Goal: Communication & Community: Connect with others

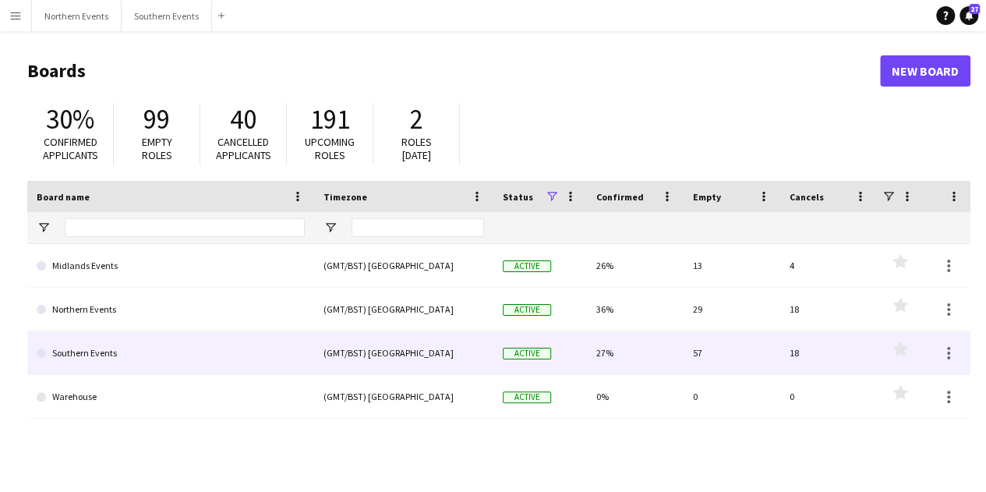
click at [227, 340] on link "Southern Events" at bounding box center [171, 353] width 268 height 44
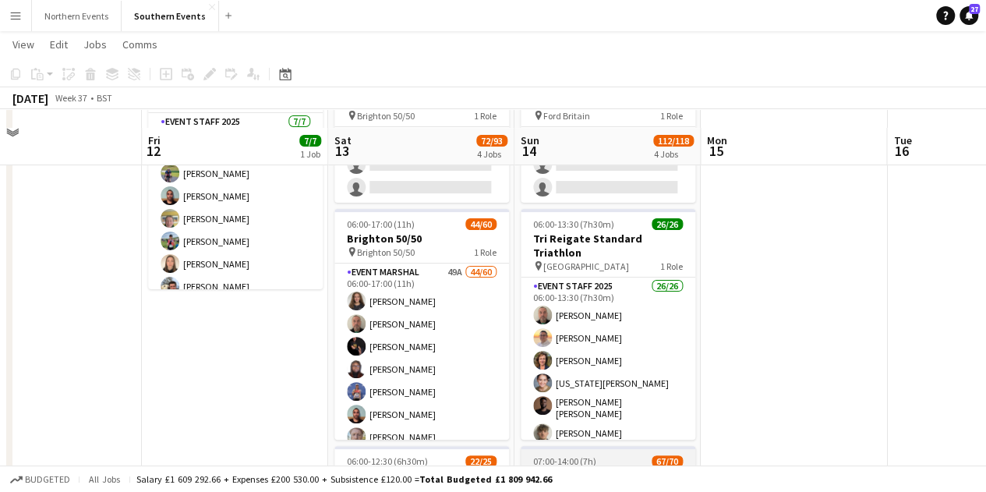
scroll to position [141, 0]
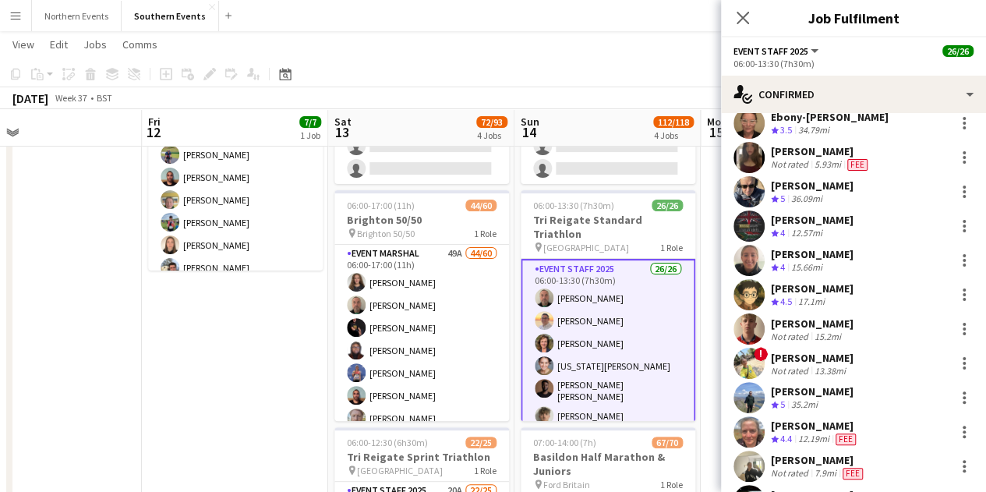
scroll to position [393, 0]
click at [736, 19] on icon "Close pop-in" at bounding box center [742, 17] width 15 height 15
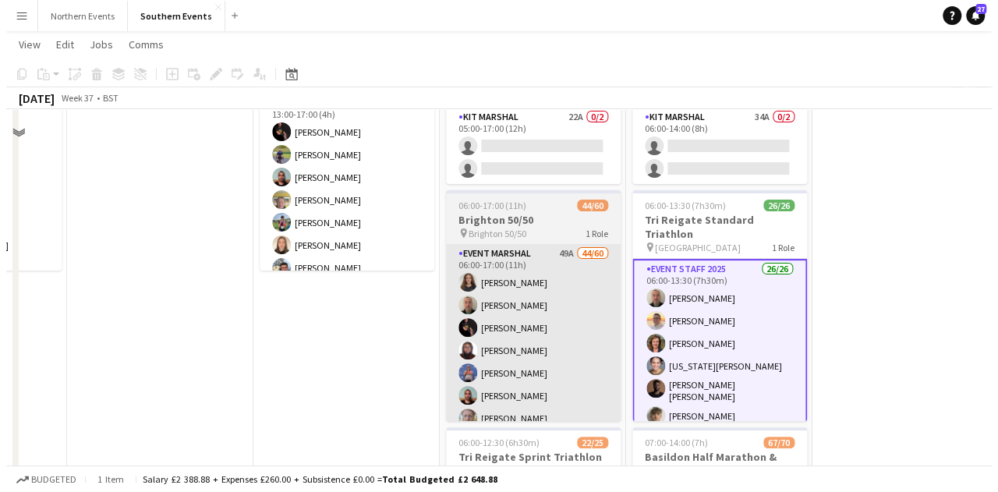
scroll to position [0, 0]
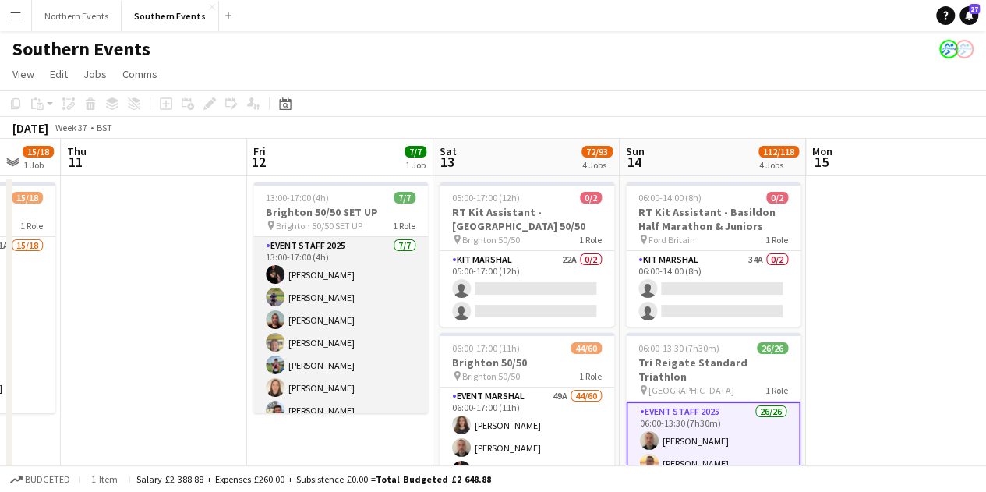
click at [373, 250] on app-card-role "Event Staff 2025 [DATE] 13:00-17:00 (4h) [PERSON_NAME] [PERSON_NAME] [PERSON_NA…" at bounding box center [340, 331] width 175 height 189
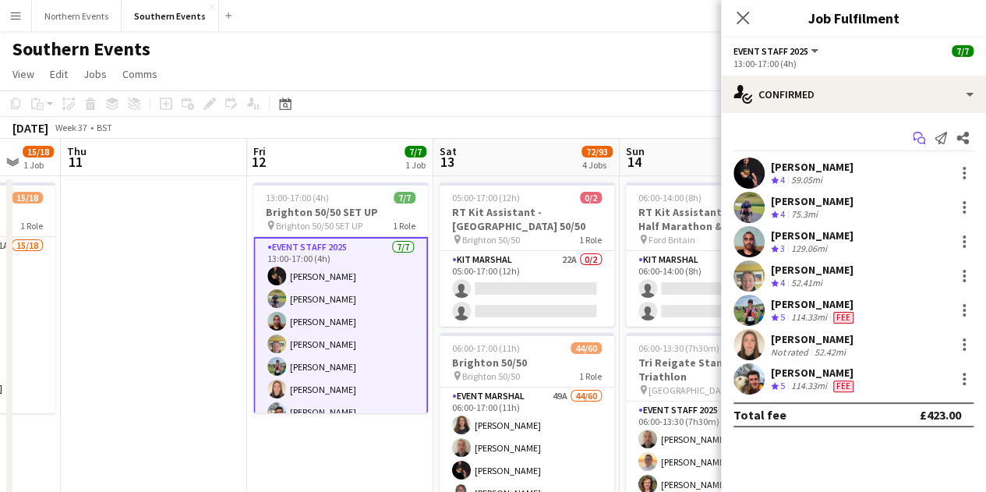
click at [924, 146] on app-icon "Start chat" at bounding box center [919, 138] width 22 height 22
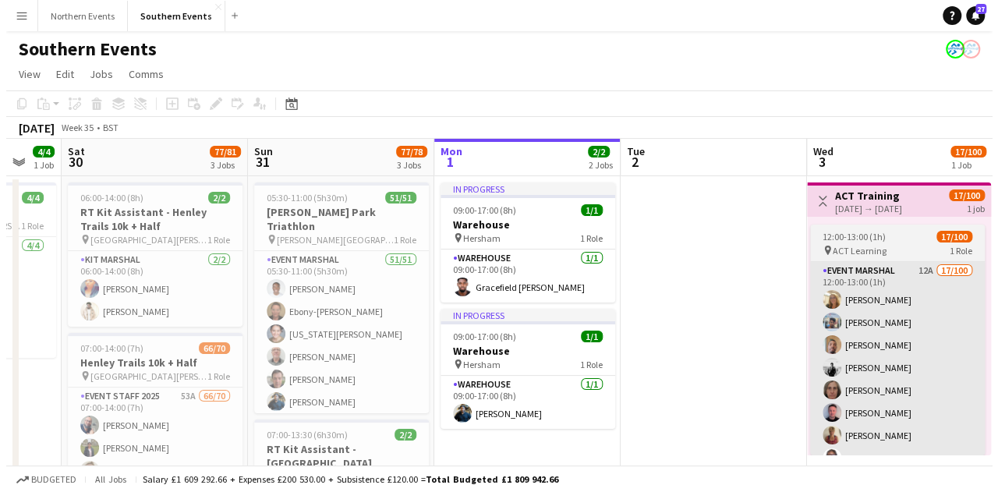
scroll to position [0, 317]
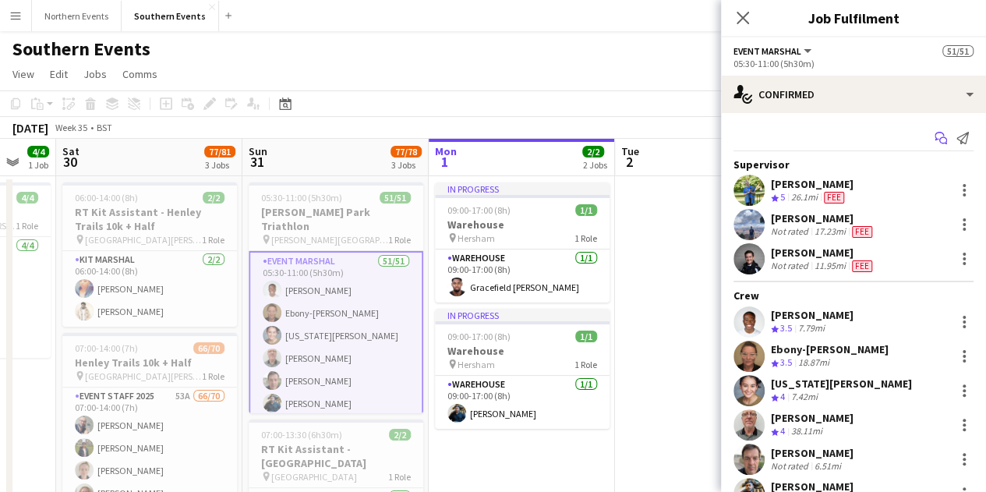
click at [935, 136] on icon "Start chat" at bounding box center [941, 138] width 12 height 12
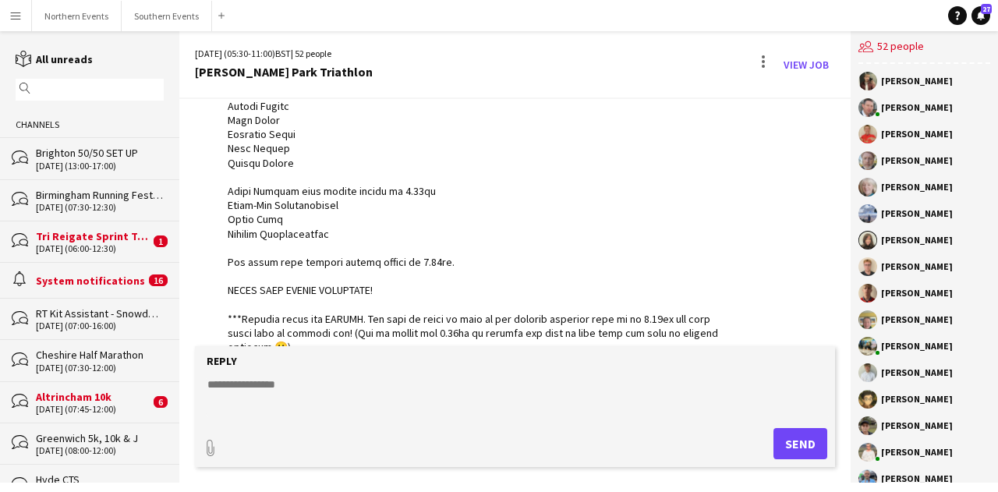
scroll to position [3206, 0]
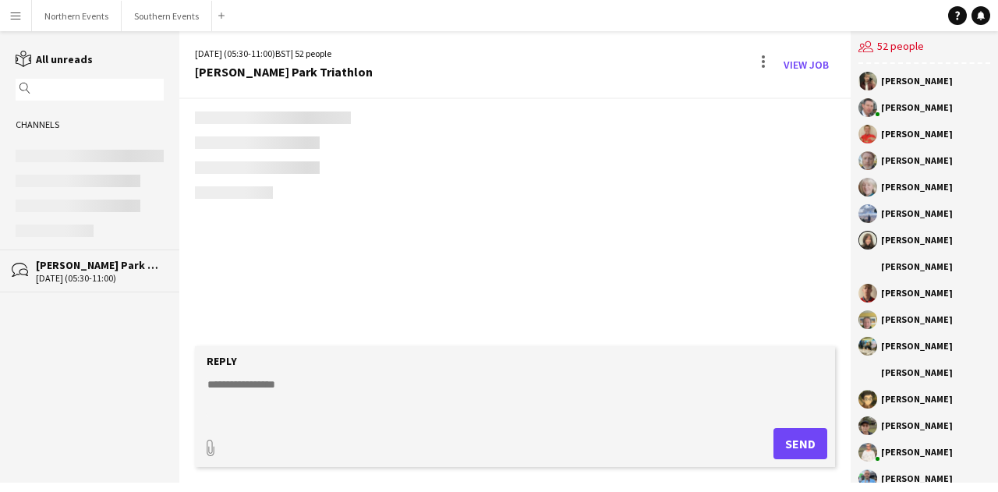
scroll to position [4406, 0]
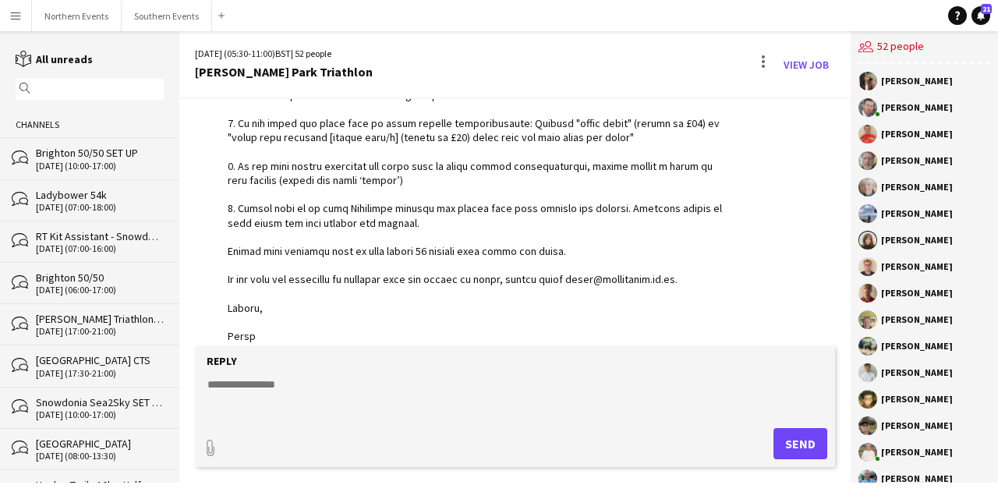
click at [664, 358] on div "Reply" at bounding box center [515, 361] width 624 height 14
